Goal: Information Seeking & Learning: Learn about a topic

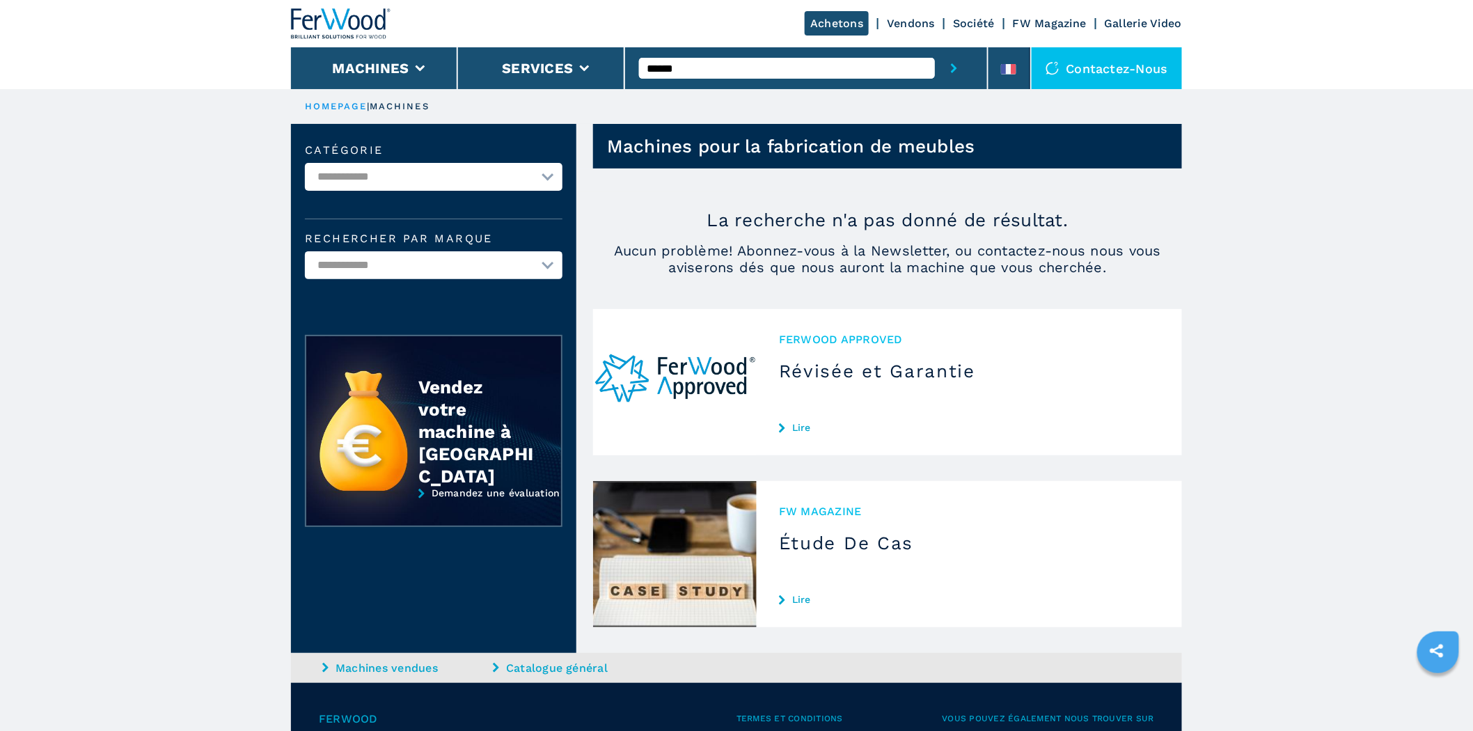
drag, startPoint x: 683, startPoint y: 71, endPoint x: 647, endPoint y: 74, distance: 35.7
click at [647, 74] on input "******" at bounding box center [787, 68] width 296 height 21
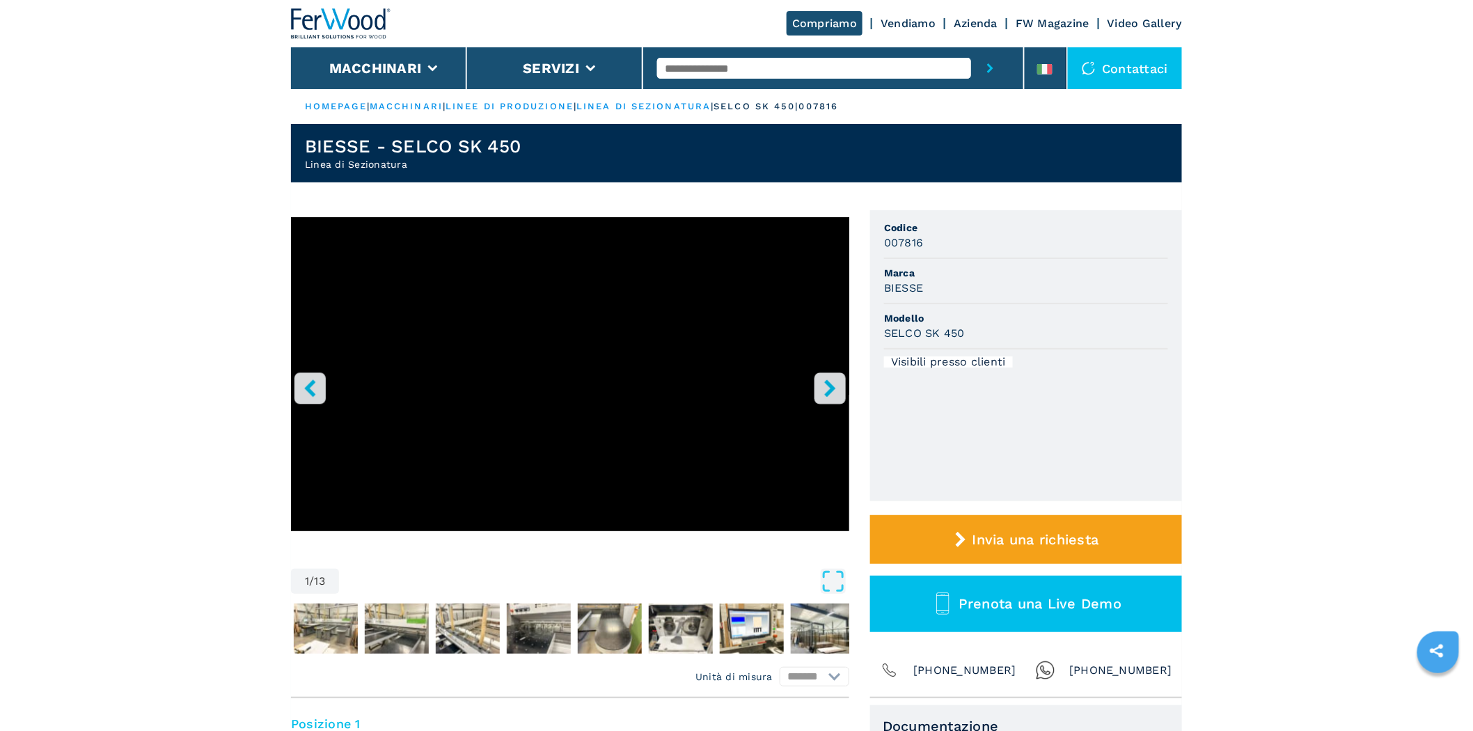
click at [843, 393] on button "right-button" at bounding box center [829, 387] width 31 height 31
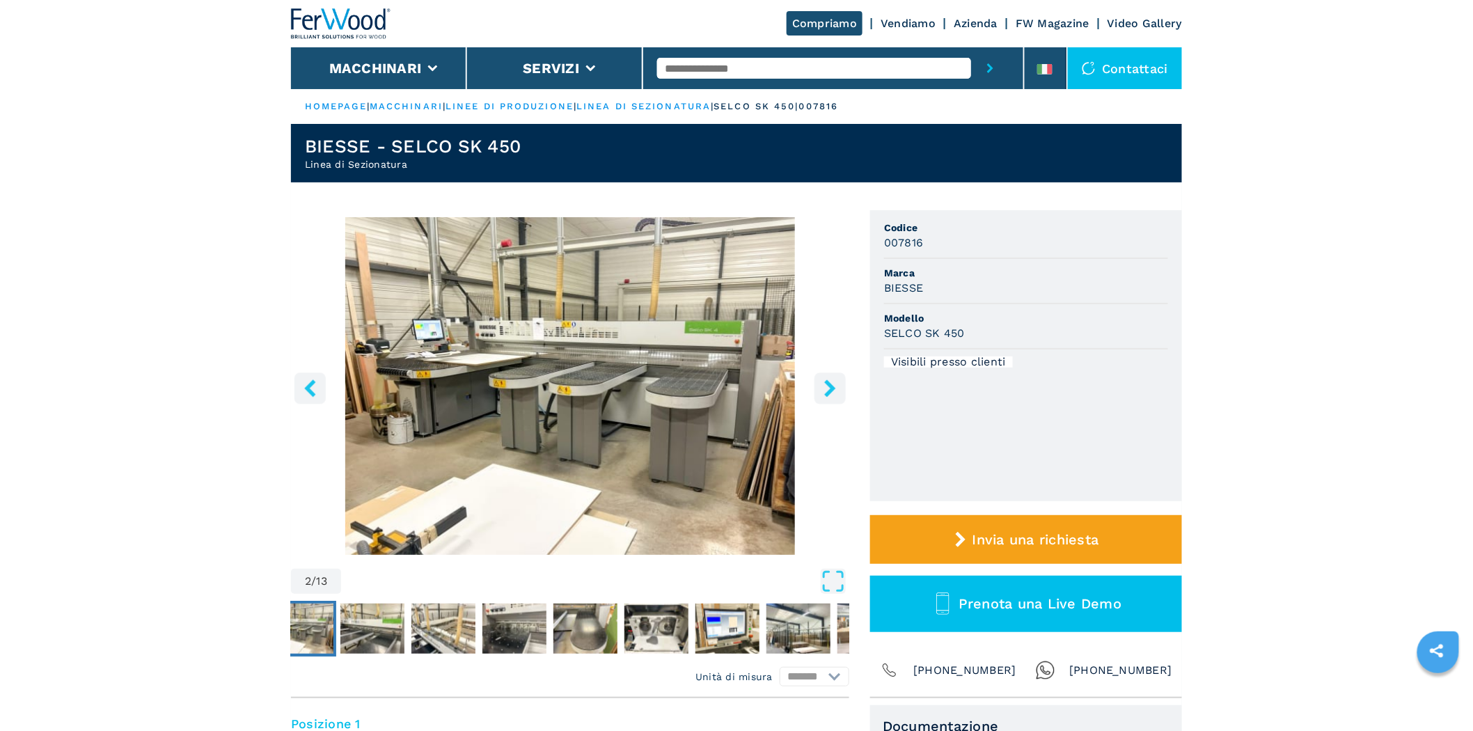
click at [842, 393] on button "right-button" at bounding box center [829, 387] width 31 height 31
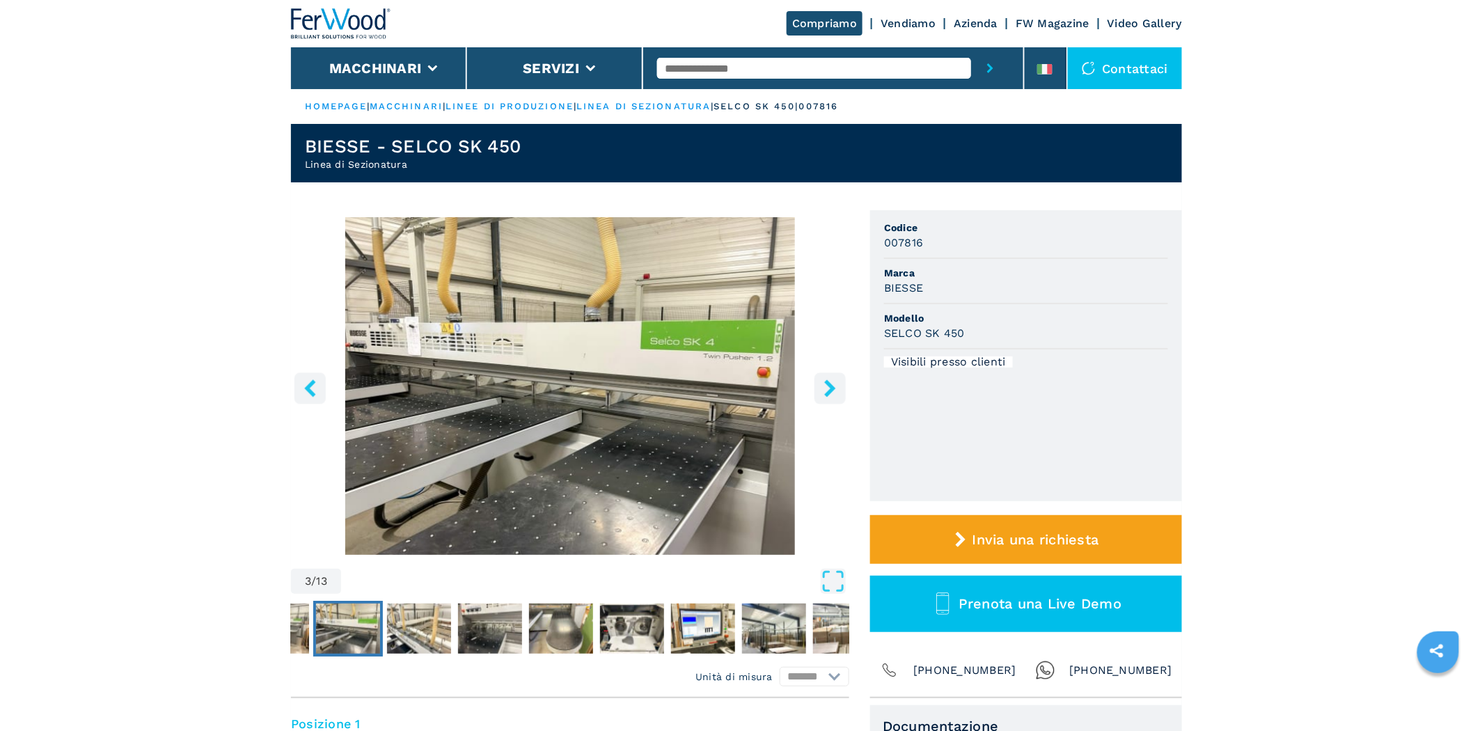
click at [839, 392] on button "right-button" at bounding box center [829, 387] width 31 height 31
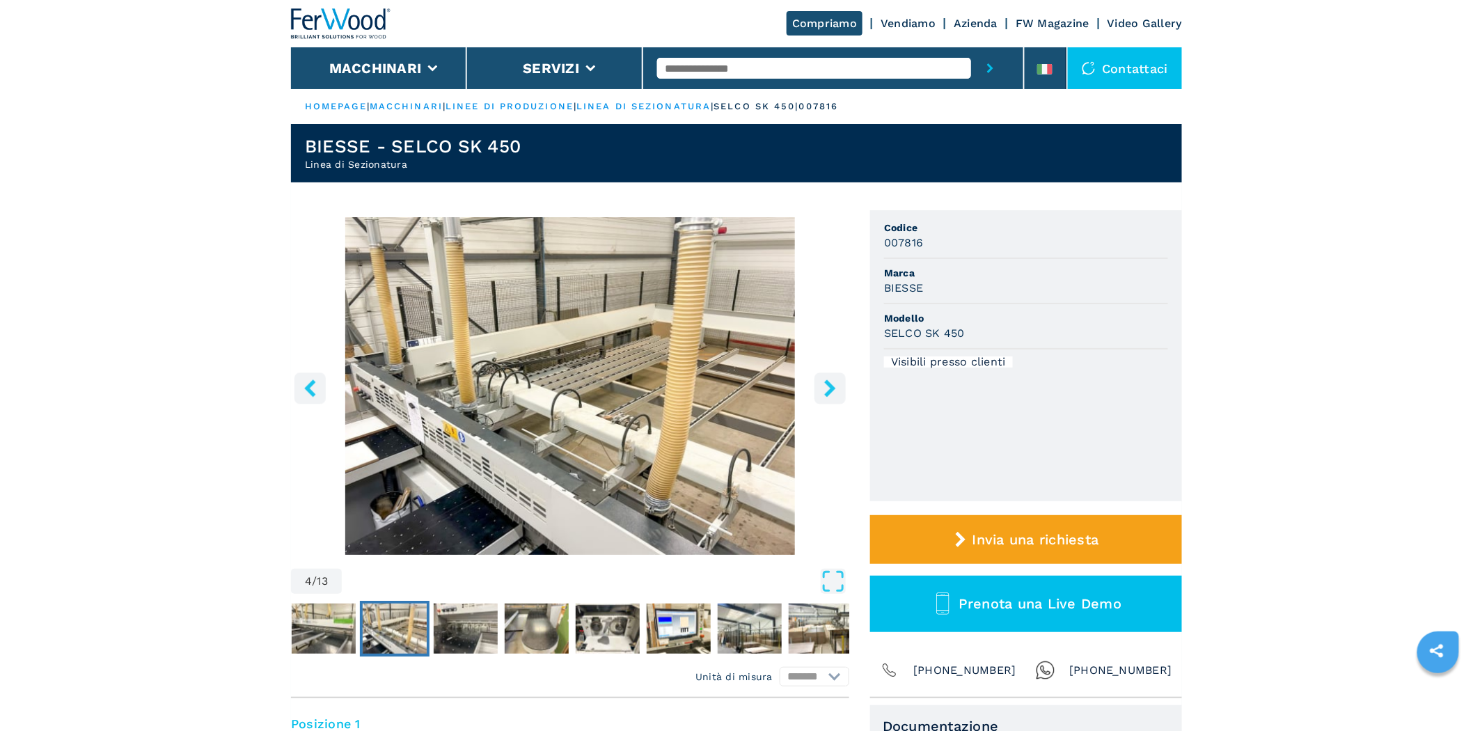
click at [839, 392] on button "right-button" at bounding box center [829, 387] width 31 height 31
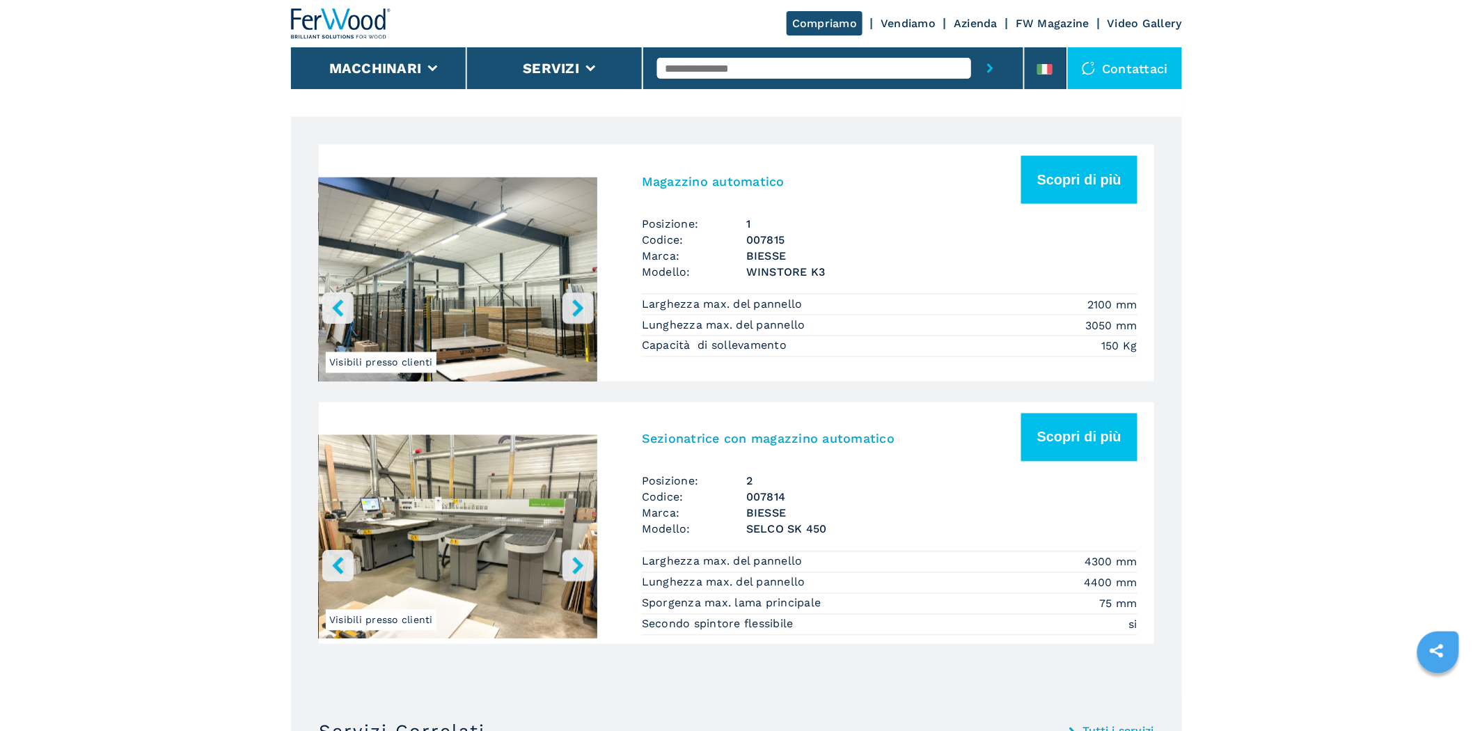
scroll to position [773, 0]
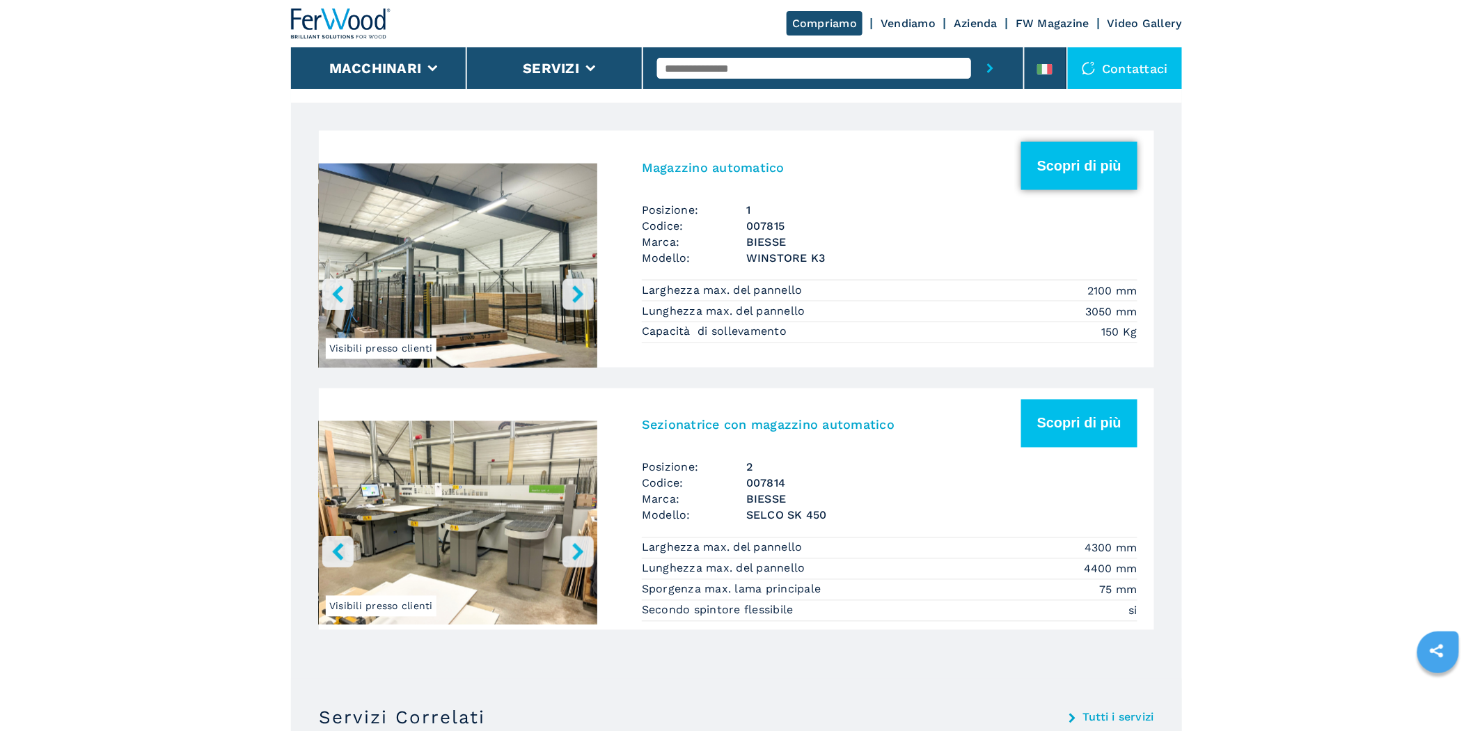
click at [1043, 183] on button "Scopri di più" at bounding box center [1079, 166] width 116 height 48
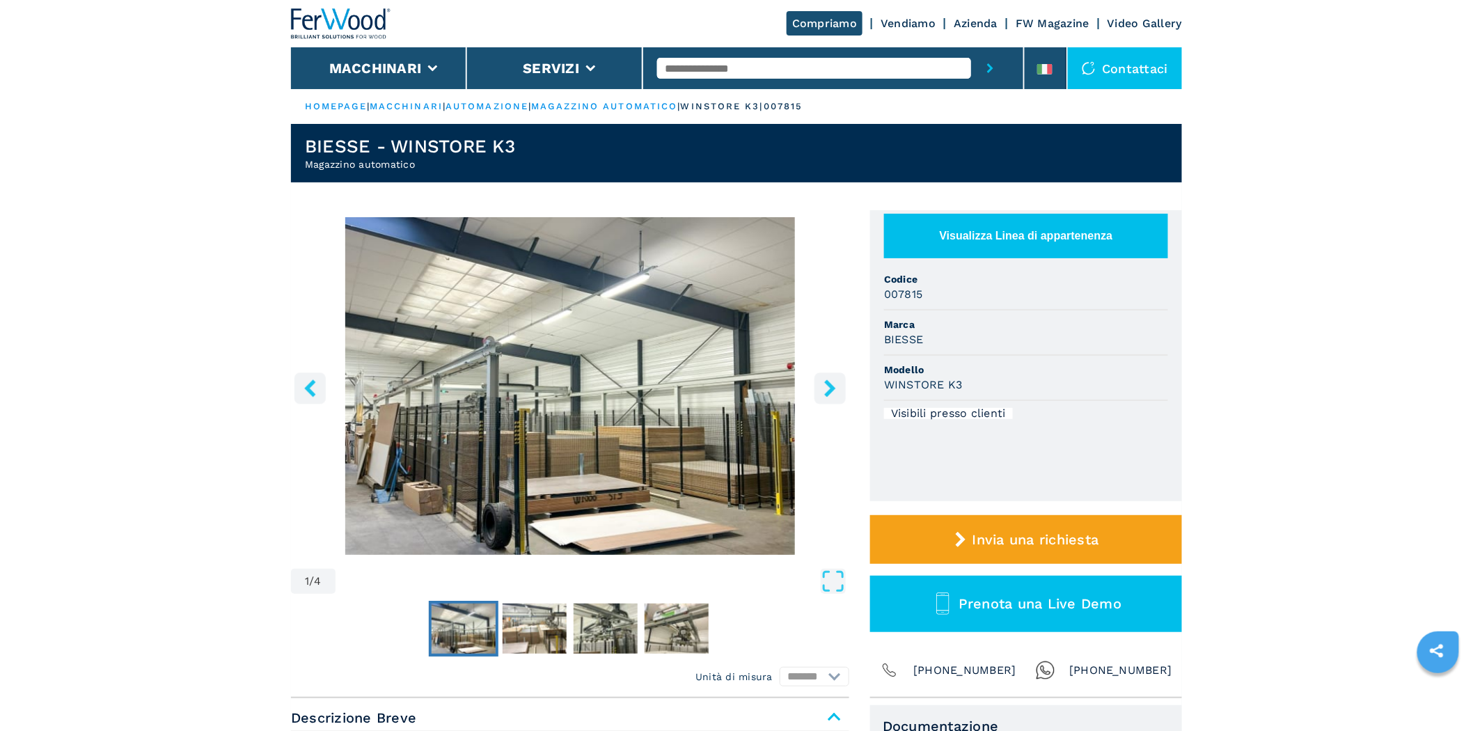
click at [822, 399] on button "right-button" at bounding box center [829, 387] width 31 height 31
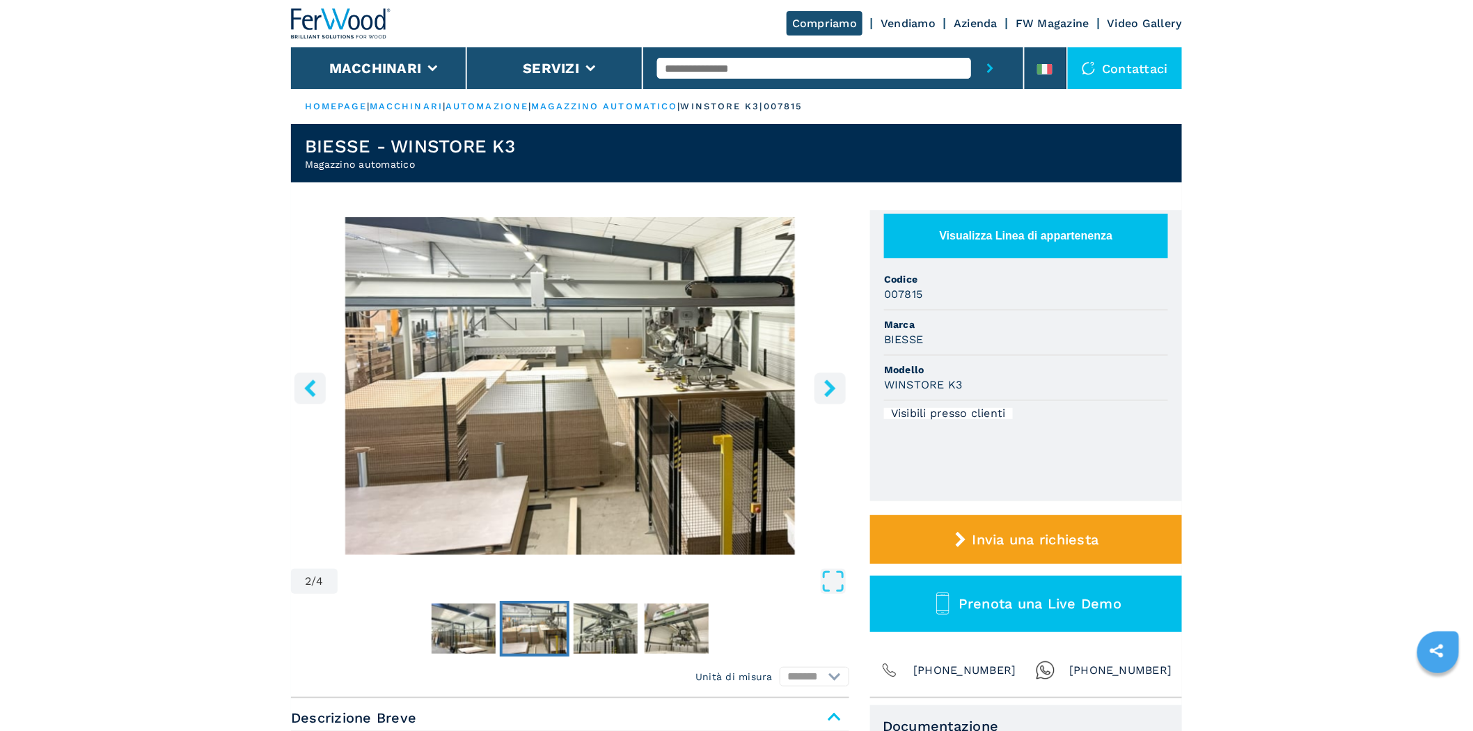
click at [822, 397] on icon "right-button" at bounding box center [829, 387] width 17 height 17
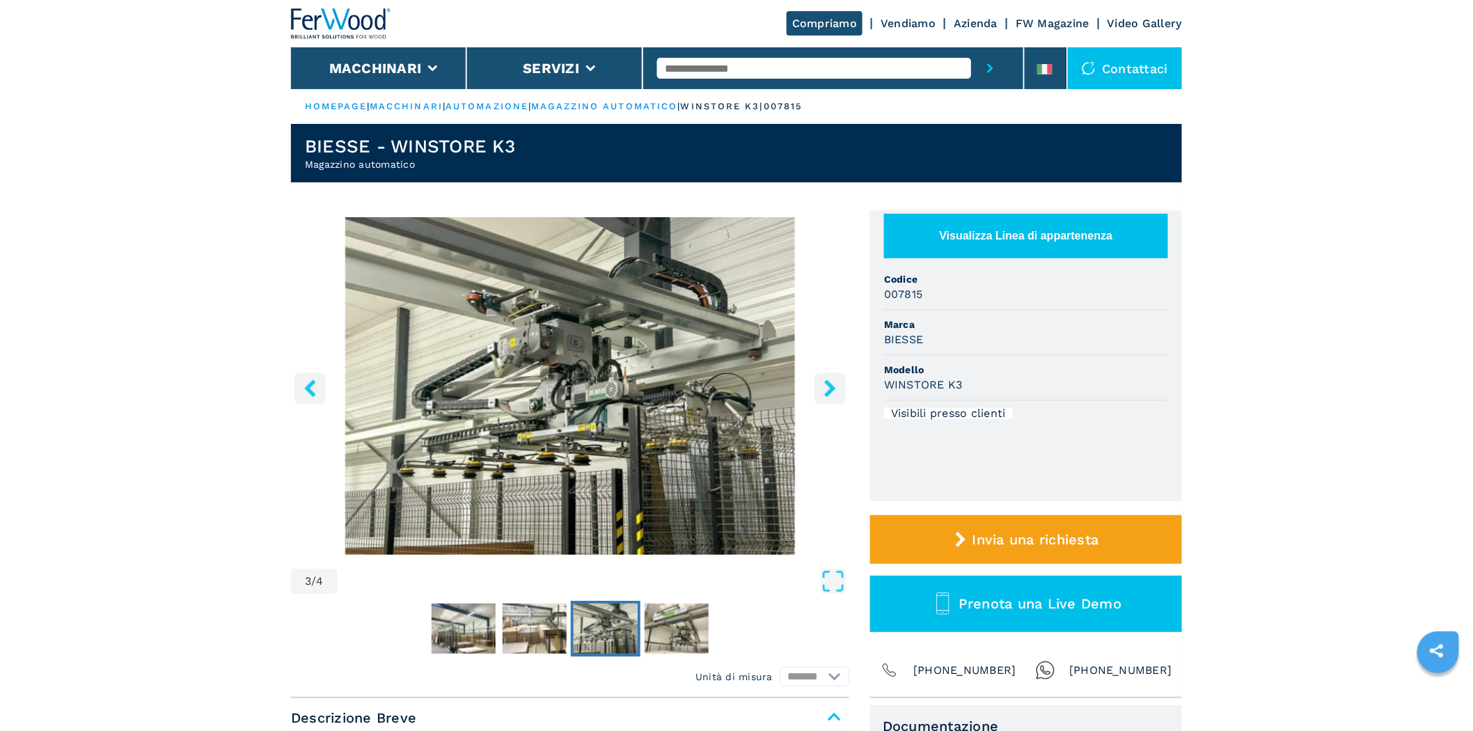
click at [822, 397] on icon "right-button" at bounding box center [829, 387] width 17 height 17
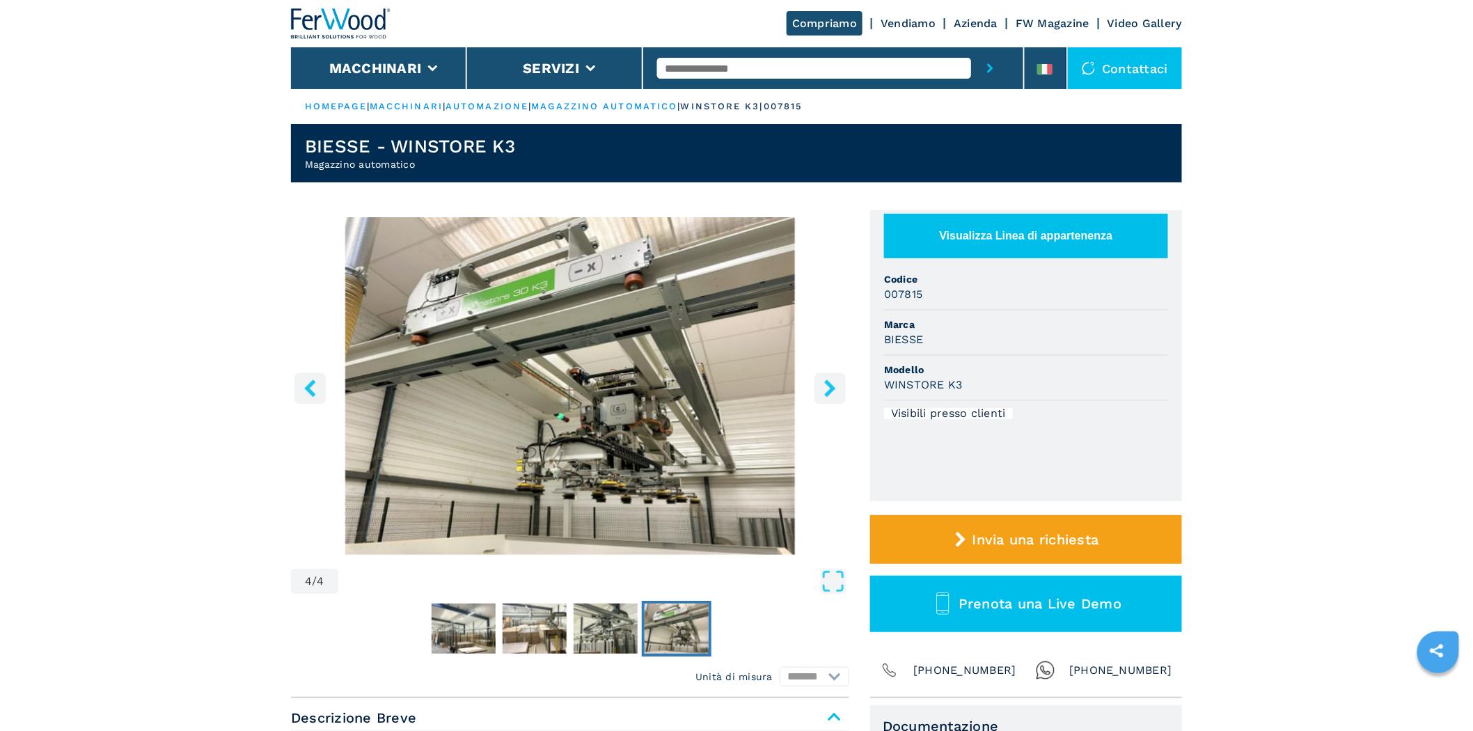
click at [822, 397] on icon "right-button" at bounding box center [829, 387] width 17 height 17
